Goal: Find specific fact: Find specific fact

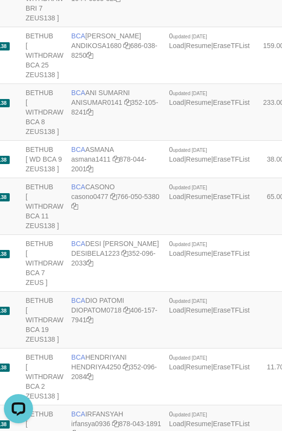
copy td "PERMATA RUDI"
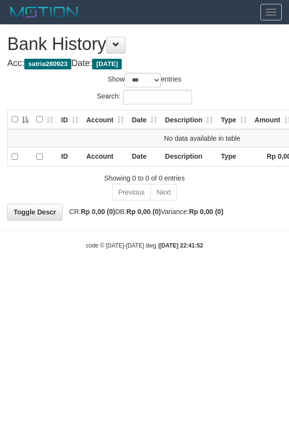
select select "***"
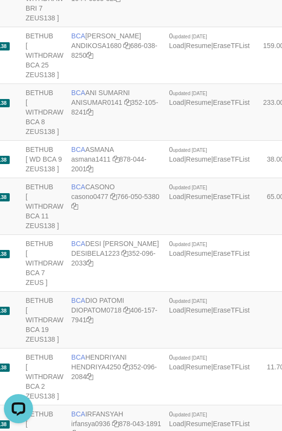
copy td "PERMATA RUDI"
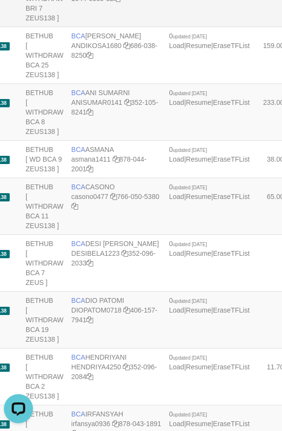
scroll to position [2408, 101]
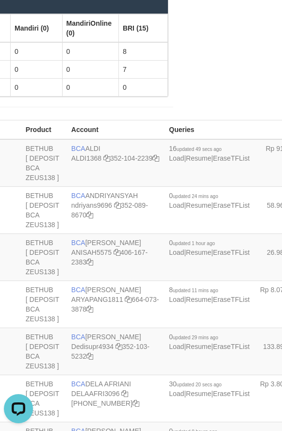
scroll to position [1655, 101]
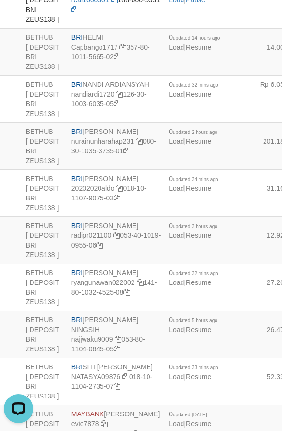
copy td "BNI RAZA ALAMAR ARDYANSYAH"
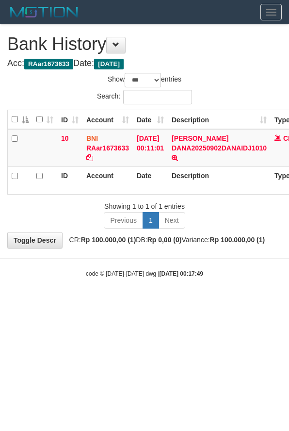
select select "***"
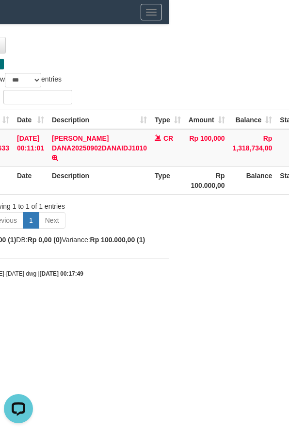
scroll to position [0, 172]
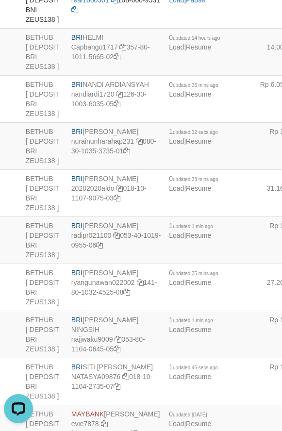
scroll to position [1164, 101]
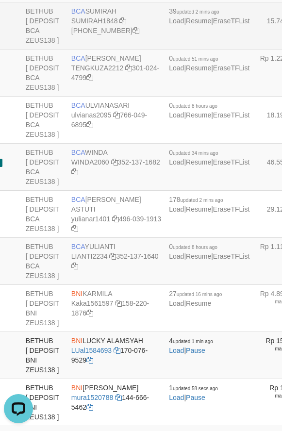
click at [114, 49] on td "BCA SUMIRAH SUMIRAH1848 869-245-8906" at bounding box center [116, 25] width 98 height 47
copy td "BCA SUMIRAH"
click at [84, 49] on td "BCA SUMIRAH SUMIRAH1848 869-245-8906" at bounding box center [116, 25] width 98 height 47
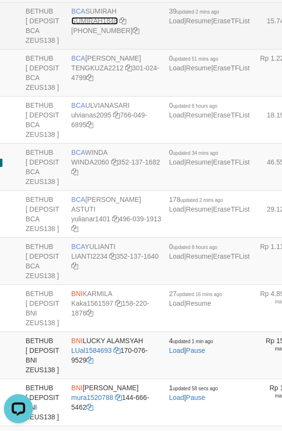
click at [85, 25] on link "SUMIRAH1848" at bounding box center [94, 21] width 47 height 8
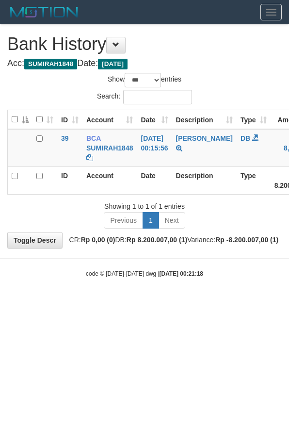
select select "***"
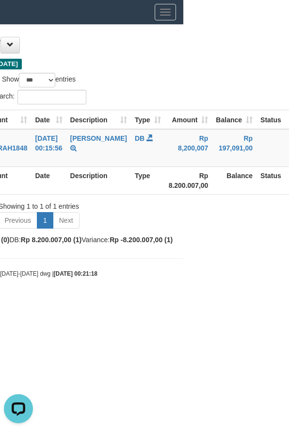
scroll to position [0, 129]
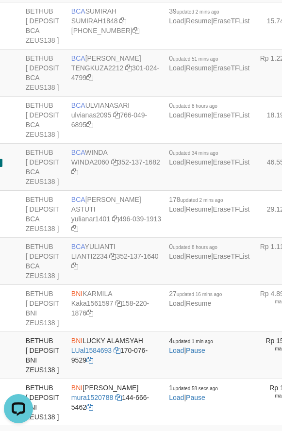
scroll to position [1401, 101]
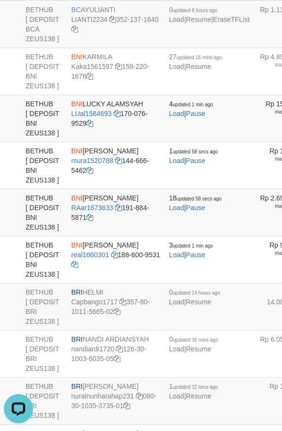
drag, startPoint x: 103, startPoint y: 188, endPoint x: 98, endPoint y: 188, distance: 5.4
copy td "YULIANA"
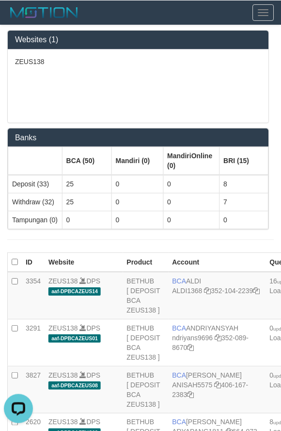
scroll to position [1655, 0]
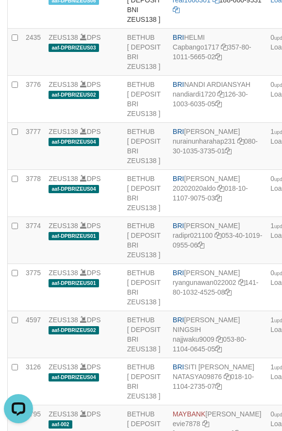
drag, startPoint x: 210, startPoint y: 183, endPoint x: 2, endPoint y: 139, distance: 212.4
copy td "BNI RAZA ALAMAR ARDYANSYAH"
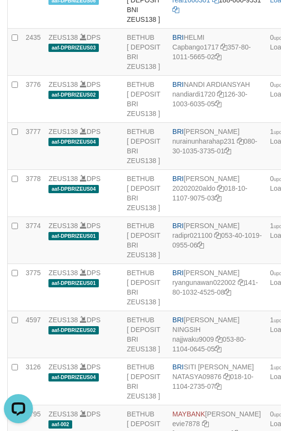
drag, startPoint x: 215, startPoint y: 186, endPoint x: 2, endPoint y: 133, distance: 219.3
copy td "BNI RAZA ALAMAR ARDYANSYAH"
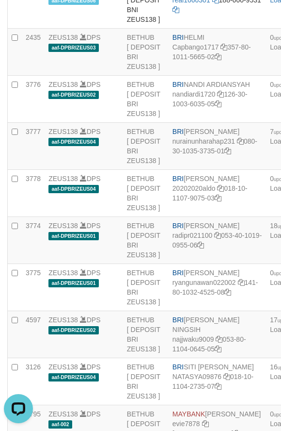
scroll to position [369, 0]
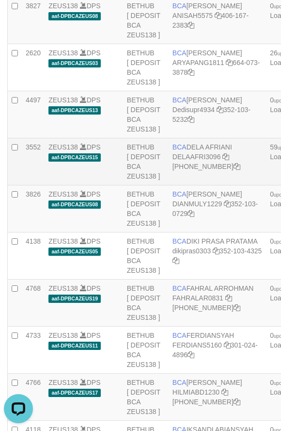
click at [206, 185] on td "BCA DELA AFRIANI DELAAFRI3096 [PHONE_NUMBER]" at bounding box center [218, 161] width 98 height 47
click at [206, 185] on td "BCA DELA AFRIANI DELAAFRI3096 869-245-8639" at bounding box center [218, 161] width 98 height 47
click at [207, 185] on td "BCA DELA AFRIANI DELAAFRI3096 869-245-8639" at bounding box center [218, 161] width 98 height 47
copy td "BCA DELA AFRIANI"
click at [205, 161] on link "DELAAFRI3096" at bounding box center [197, 157] width 49 height 8
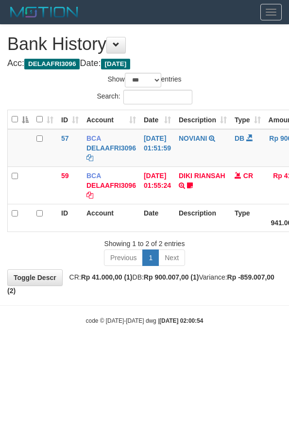
select select "***"
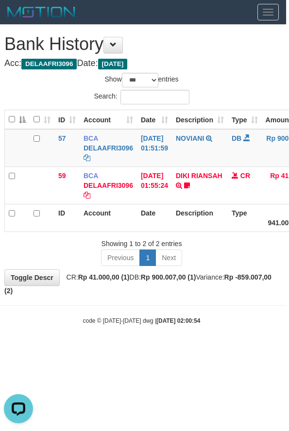
scroll to position [0, 1]
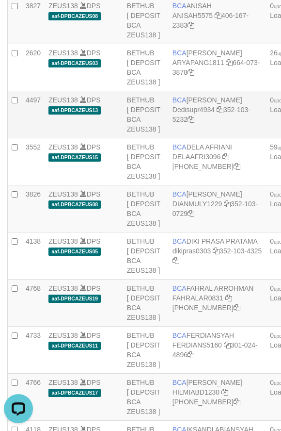
click at [107, 138] on td "ZEUS138 DPS aaf-DPBCAZEUS13" at bounding box center [84, 114] width 79 height 47
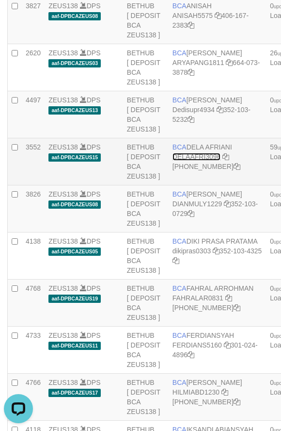
click at [208, 161] on link "DELAAFRI3096" at bounding box center [197, 157] width 49 height 8
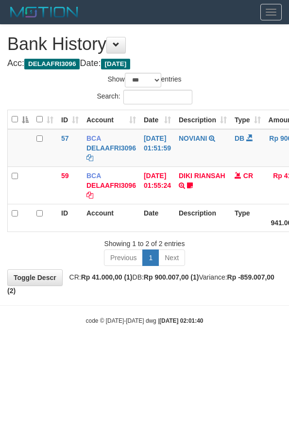
select select "***"
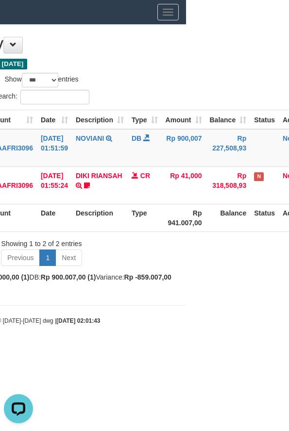
scroll to position [0, 129]
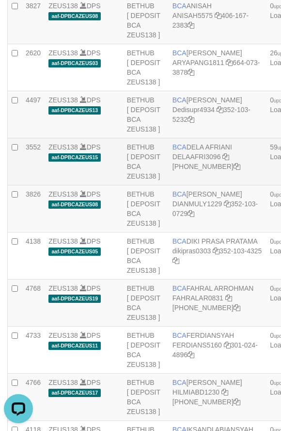
click at [116, 185] on td "ZEUS138 DPS aaf-DPBCAZEUS15" at bounding box center [84, 161] width 79 height 47
click at [199, 185] on td "BCA DELA AFRIANI DELAAFRI3096 [PHONE_NUMBER]" at bounding box center [218, 161] width 98 height 47
copy td "BCA DELA AFRIANI"
click at [199, 185] on td "BCA DELA AFRIANI DELAAFRI3096 [PHONE_NUMBER]" at bounding box center [218, 161] width 98 height 47
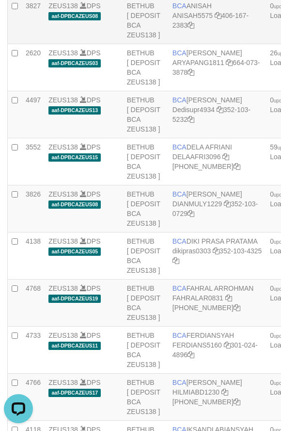
scroll to position [2142, 0]
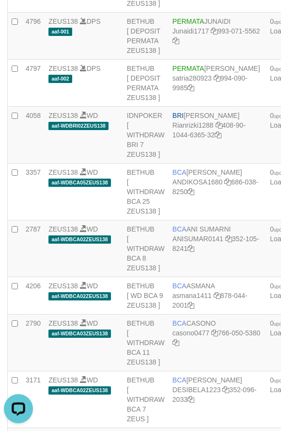
copy td "BRI [PERSON_NAME]"
